Goal: Obtain resource: Download file/media

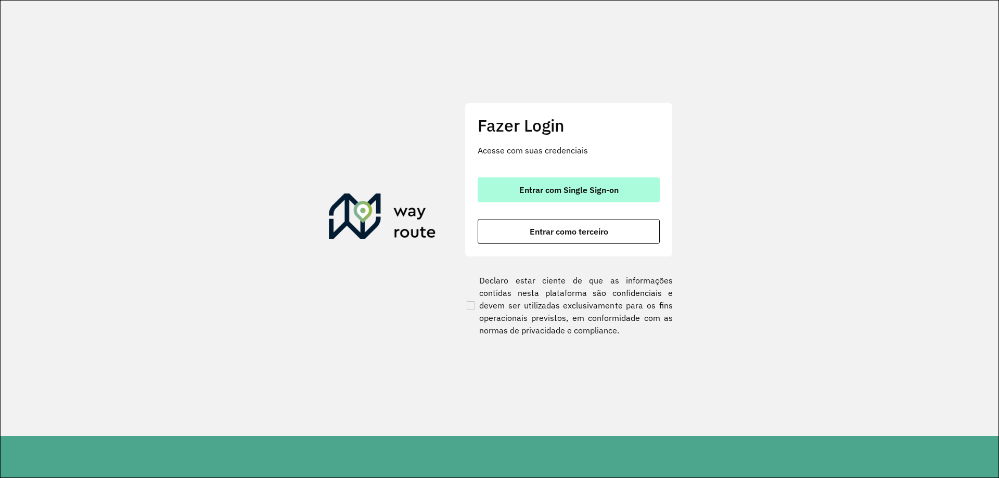
click at [584, 191] on span "Entrar com Single Sign-on" at bounding box center [568, 190] width 99 height 8
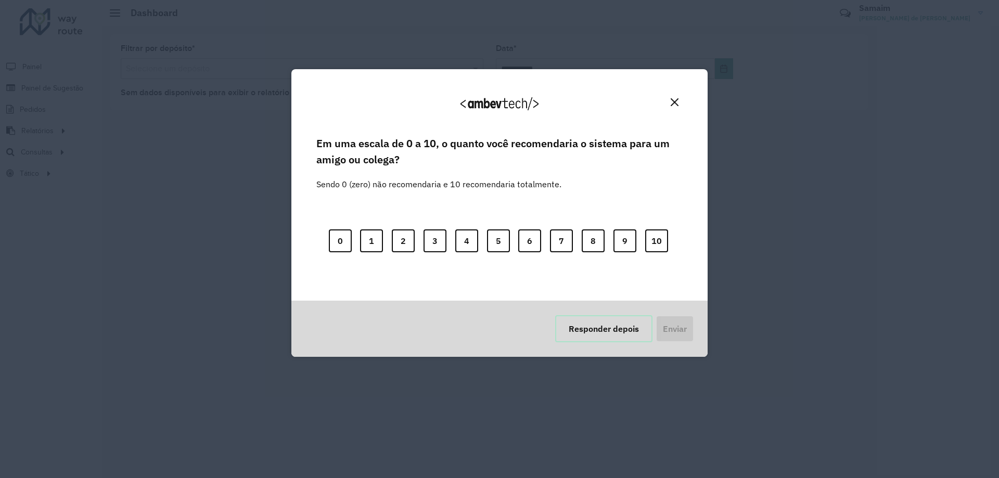
click at [580, 323] on button "Responder depois" at bounding box center [603, 328] width 97 height 27
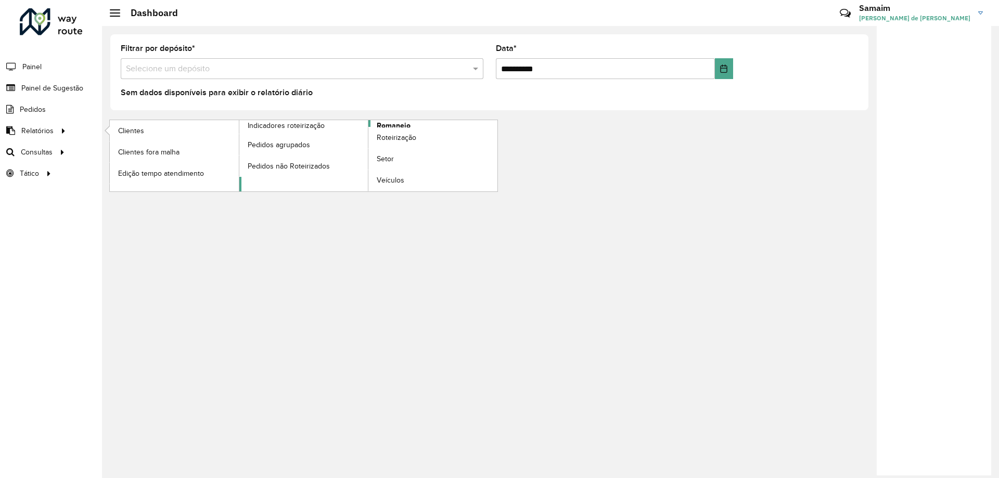
click at [396, 124] on span "Romaneio" at bounding box center [394, 125] width 34 height 11
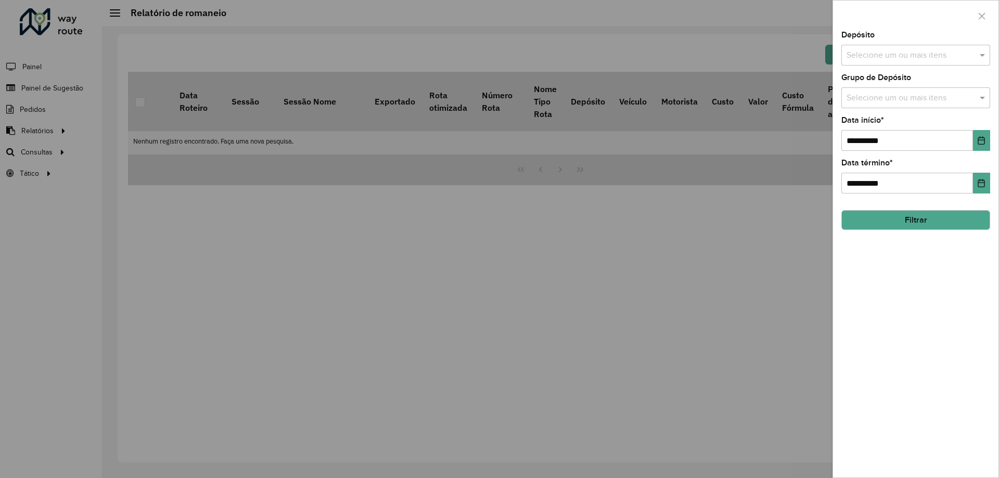
click at [900, 35] on div "Depósito Selecione um ou mais itens" at bounding box center [916, 48] width 149 height 34
click at [902, 52] on input "text" at bounding box center [910, 55] width 133 height 12
click at [864, 91] on button "Selecionar Todos" at bounding box center [879, 87] width 66 height 16
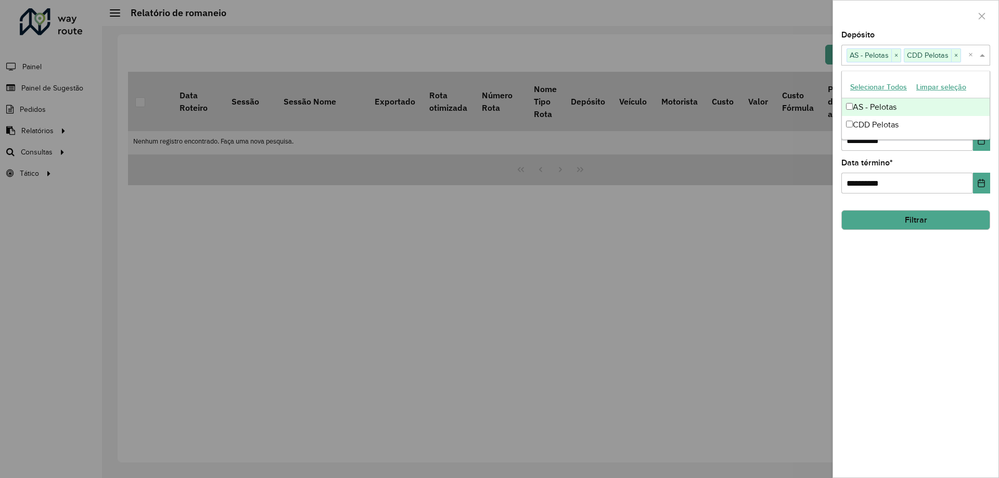
click at [893, 8] on div at bounding box center [915, 16] width 165 height 31
click at [869, 88] on div "Selecione um ou mais itens" at bounding box center [916, 97] width 149 height 21
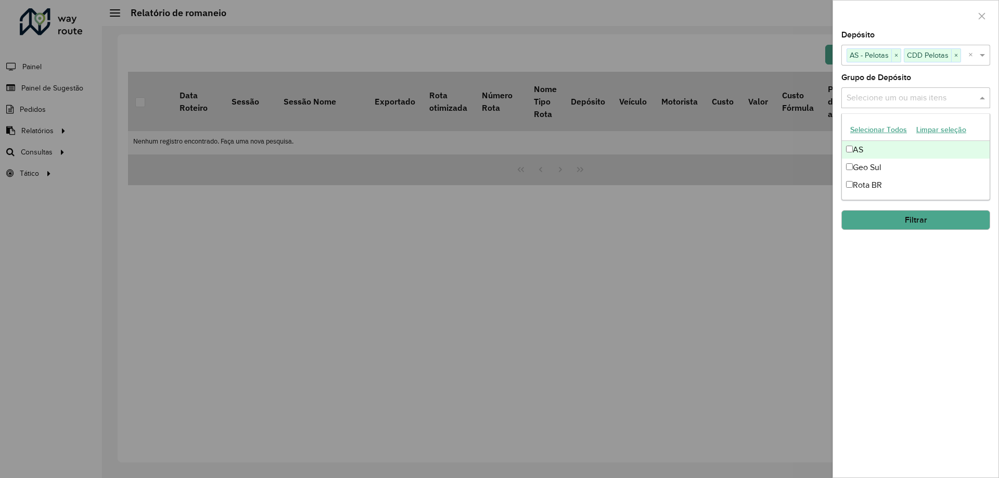
click at [870, 131] on button "Selecionar Todos" at bounding box center [879, 130] width 66 height 16
click at [922, 72] on div "**********" at bounding box center [915, 254] width 165 height 447
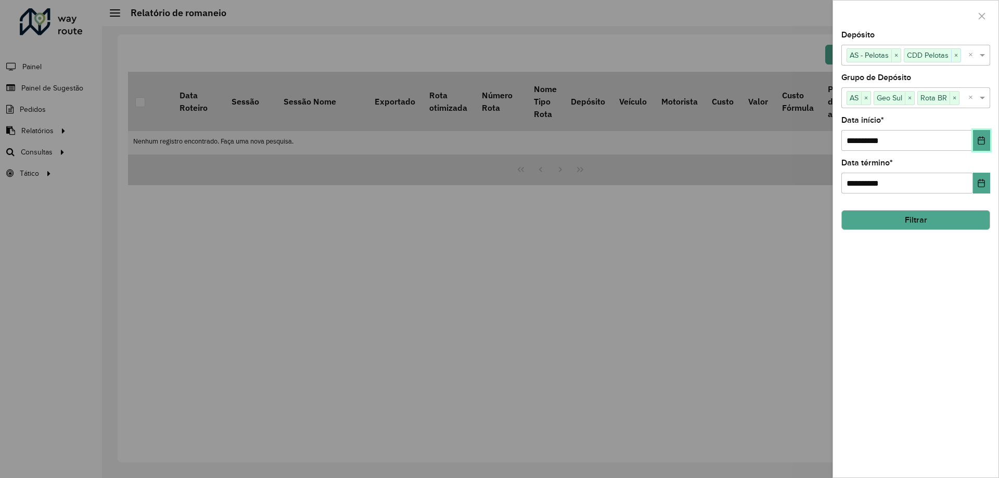
click at [979, 142] on icon "Choose Date" at bounding box center [981, 140] width 7 height 8
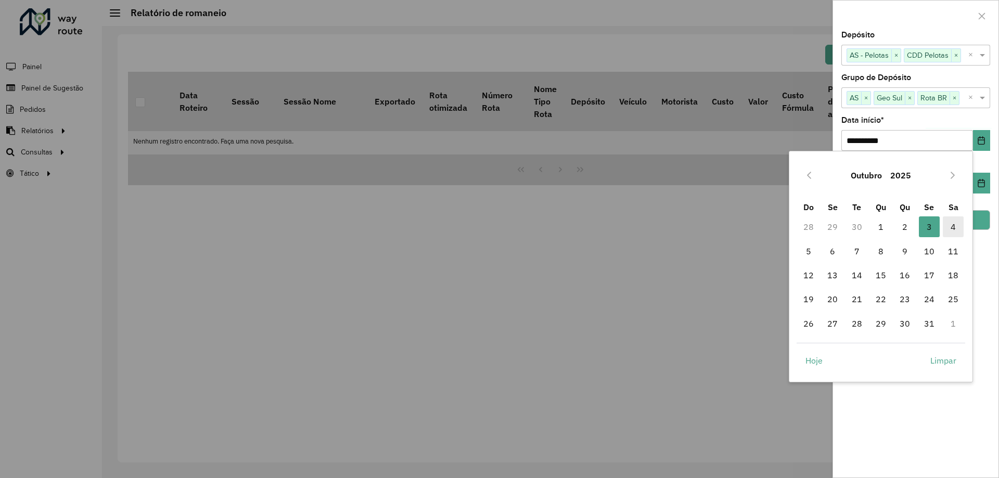
click at [952, 225] on span "4" at bounding box center [953, 226] width 21 height 21
type input "**********"
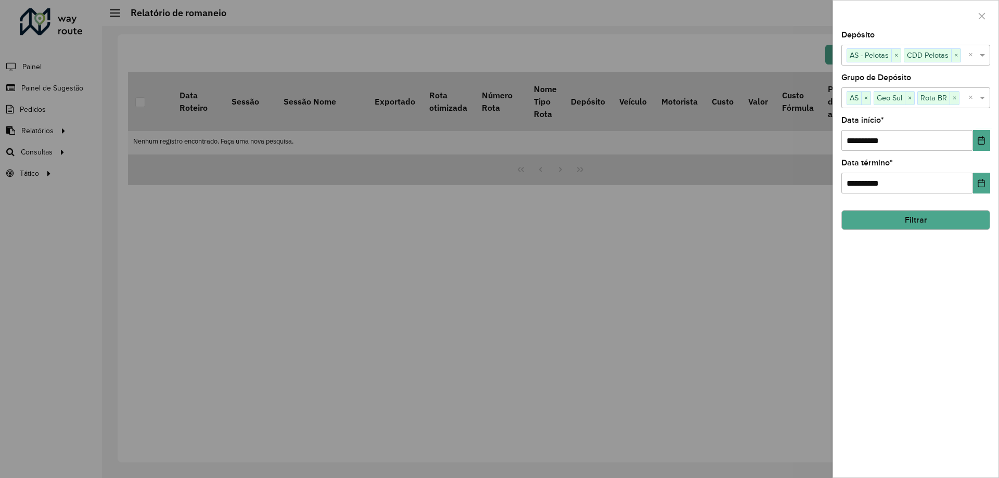
click at [884, 217] on button "Filtrar" at bounding box center [916, 220] width 149 height 20
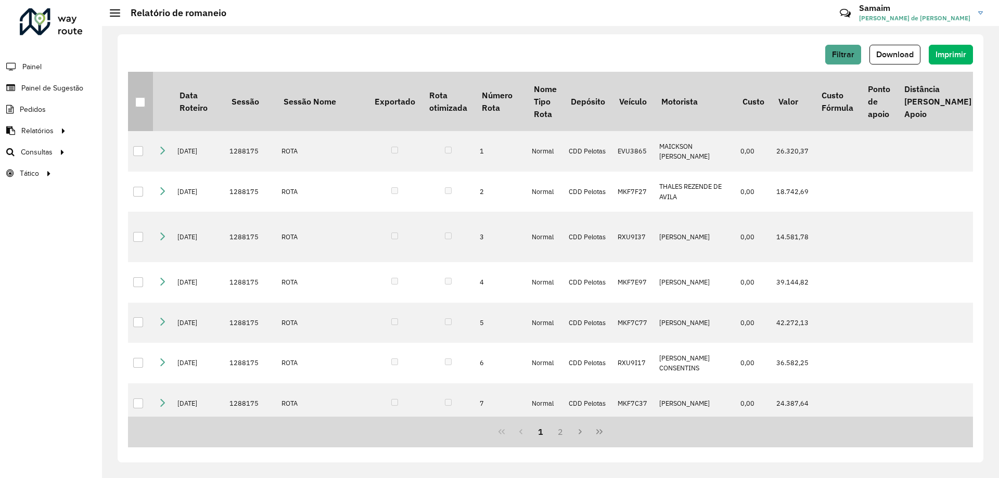
click at [136, 98] on div at bounding box center [140, 102] width 10 height 10
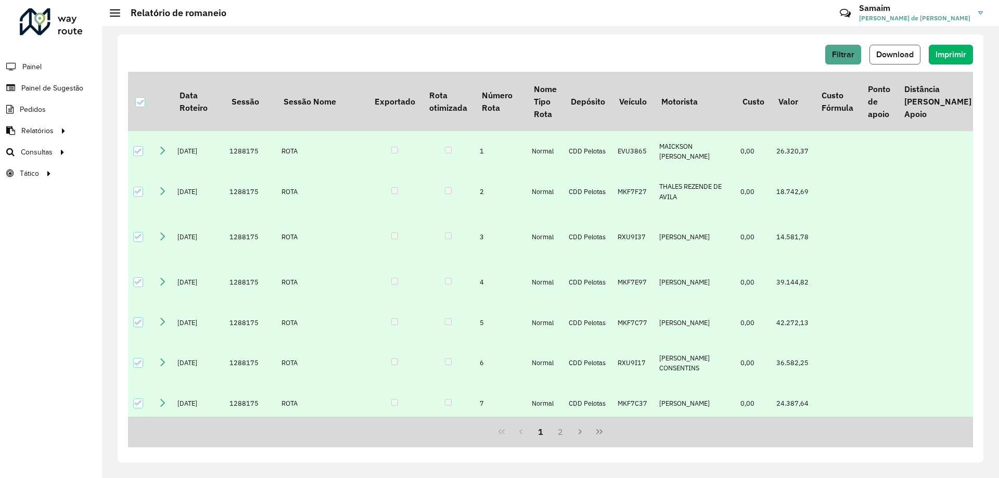
click at [910, 55] on span "Download" at bounding box center [894, 54] width 37 height 9
